Goal: Task Accomplishment & Management: Complete application form

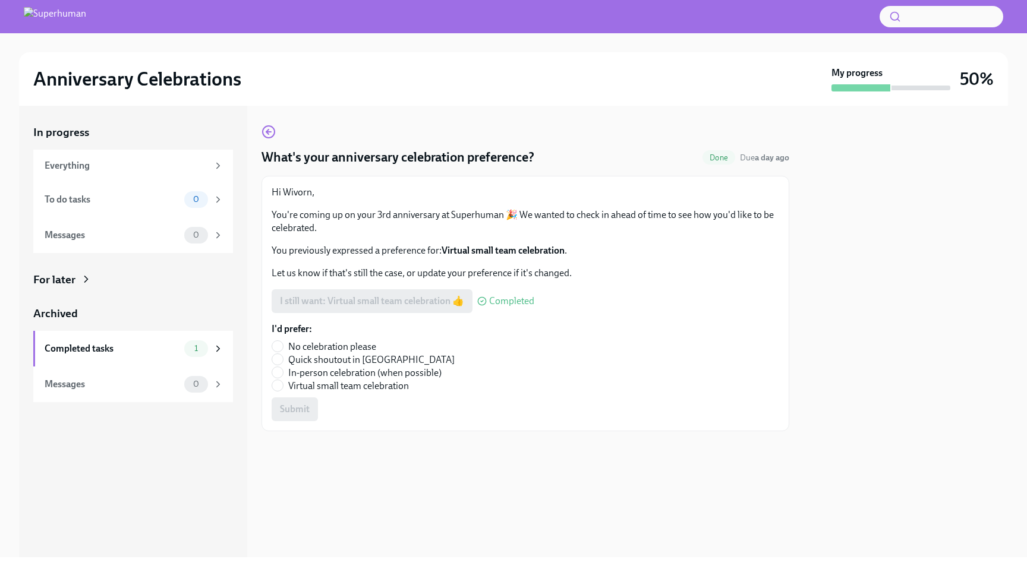
click at [480, 438] on div at bounding box center [525, 450] width 528 height 38
click at [491, 460] on div at bounding box center [525, 450] width 528 height 38
click at [374, 363] on span "Quick shoutout in [GEOGRAPHIC_DATA]" at bounding box center [371, 360] width 166 height 13
click at [283, 363] on input "Quick shoutout in [GEOGRAPHIC_DATA]" at bounding box center [277, 359] width 11 height 11
radio input "true"
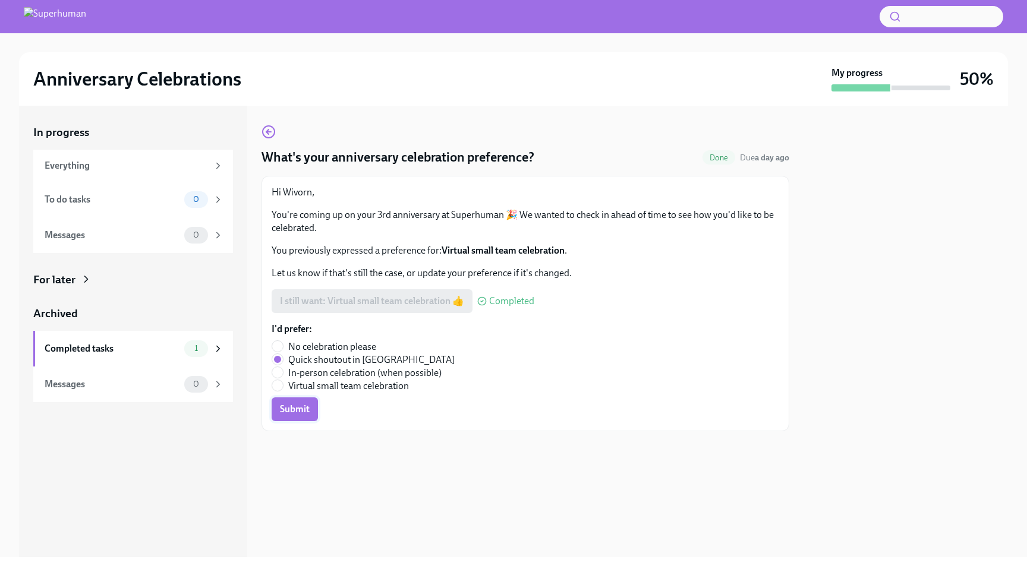
click at [292, 411] on span "Submit" at bounding box center [295, 410] width 30 height 12
click at [448, 451] on div at bounding box center [525, 450] width 528 height 38
click at [458, 477] on div "What's your anniversary celebration preference? Done Due a day ago Hi [PERSON_N…" at bounding box center [525, 332] width 528 height 452
